Goal: Book appointment/travel/reservation

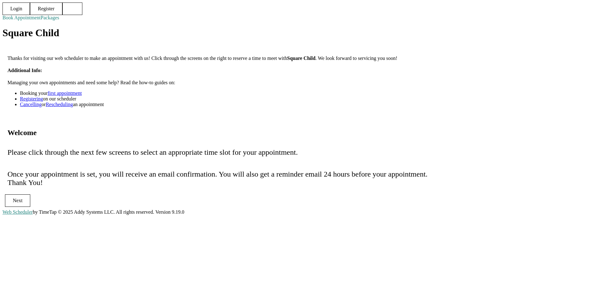
click at [69, 149] on div "Login Register Book Appointment Packages Square Child Thanks for visiting our w…" at bounding box center [299, 105] width 594 height 207
